Goal: Find specific page/section: Find specific page/section

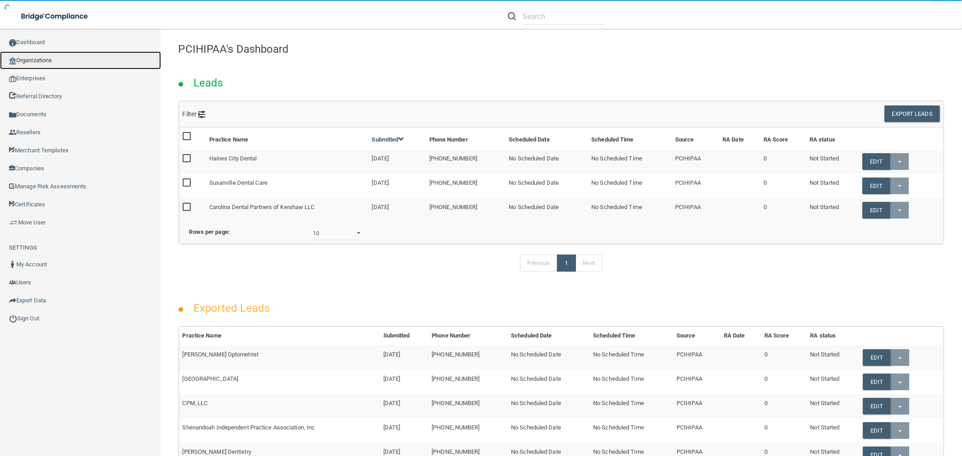
click at [45, 53] on link "Organizations" at bounding box center [80, 60] width 161 height 18
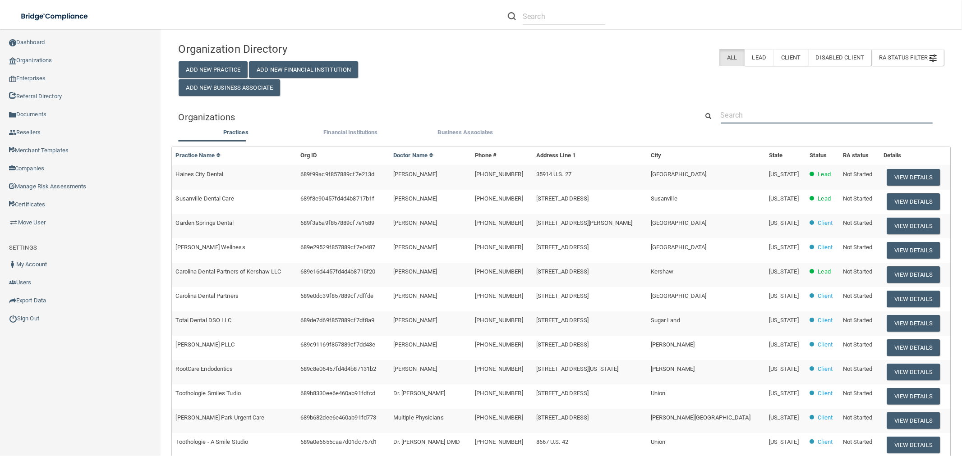
click at [785, 110] on input "text" at bounding box center [826, 115] width 212 height 17
paste input "Be Optimal Holistic Health Cente"
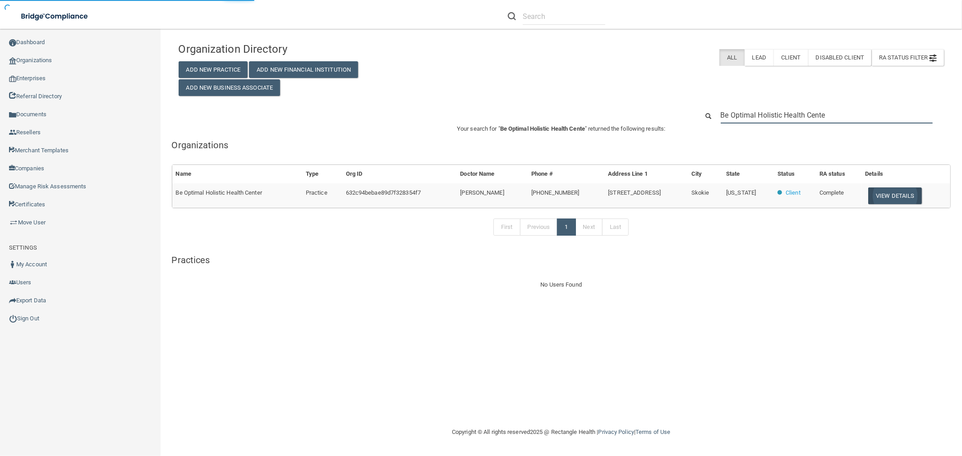
type input "Be Optimal Holistic Health Cente"
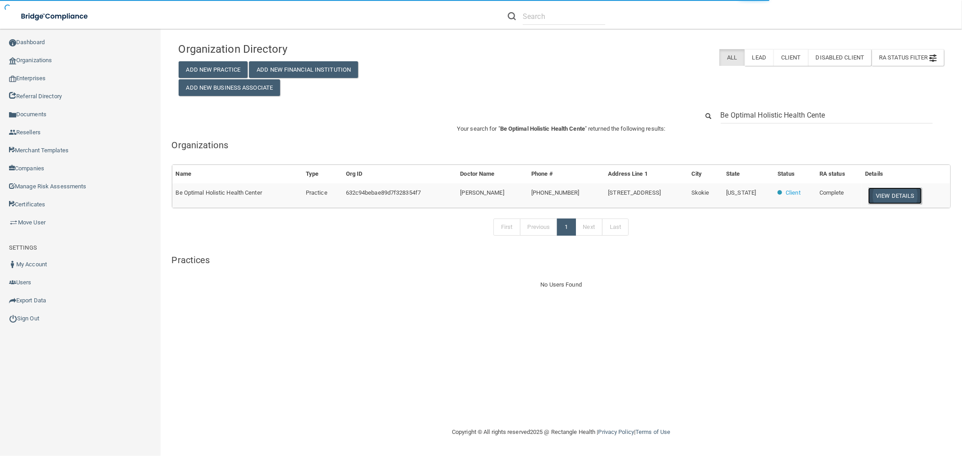
click at [884, 199] on button "View Details" at bounding box center [894, 196] width 53 height 17
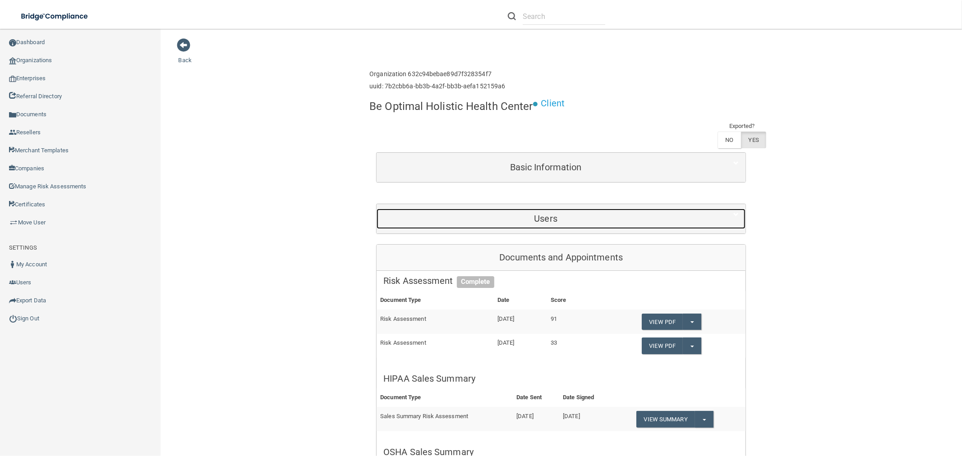
drag, startPoint x: 524, startPoint y: 223, endPoint x: 553, endPoint y: 220, distance: 28.6
click at [525, 223] on h5 "Users" at bounding box center [545, 219] width 325 height 10
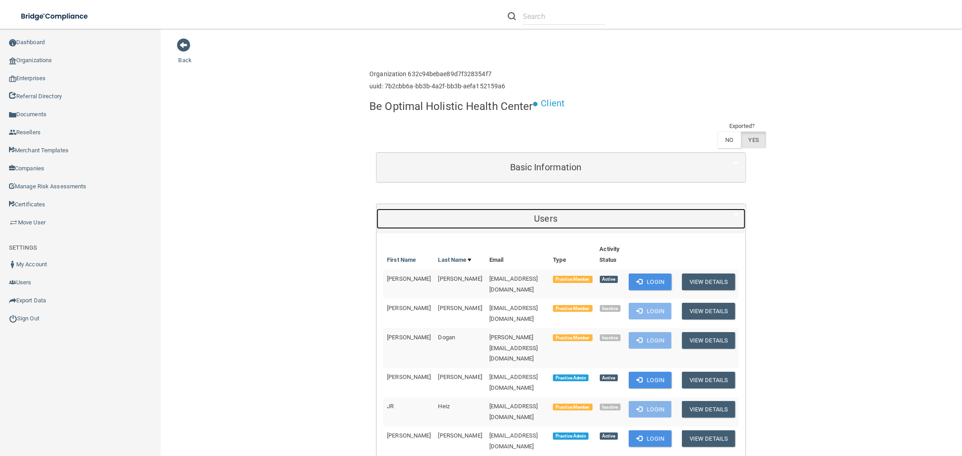
scroll to position [250, 0]
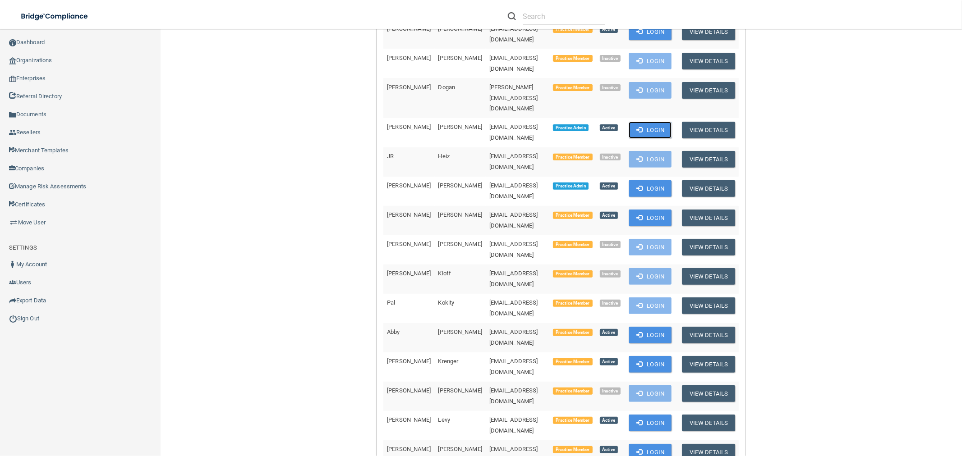
click at [668, 122] on button "Login" at bounding box center [649, 130] width 43 height 17
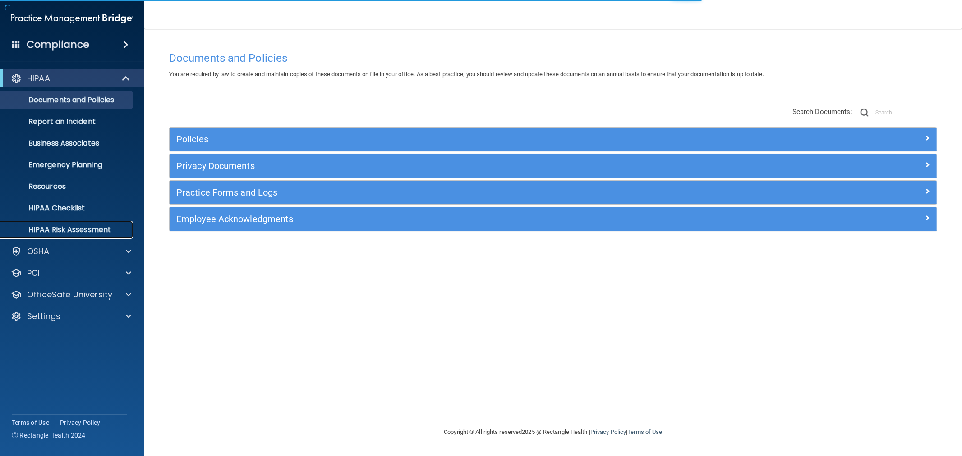
click at [67, 233] on p "HIPAA Risk Assessment" at bounding box center [67, 229] width 123 height 9
